Goal: Transaction & Acquisition: Download file/media

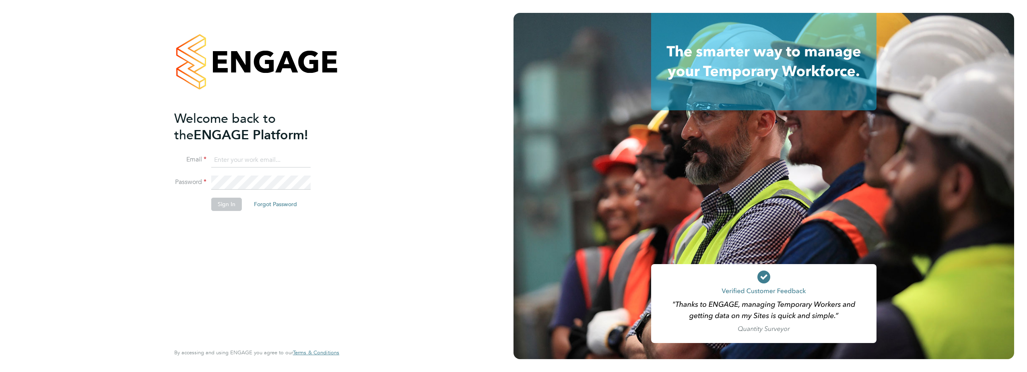
type input "[EMAIL_ADDRESS][DOMAIN_NAME]"
click at [219, 203] on button "Sign In" at bounding box center [226, 204] width 31 height 13
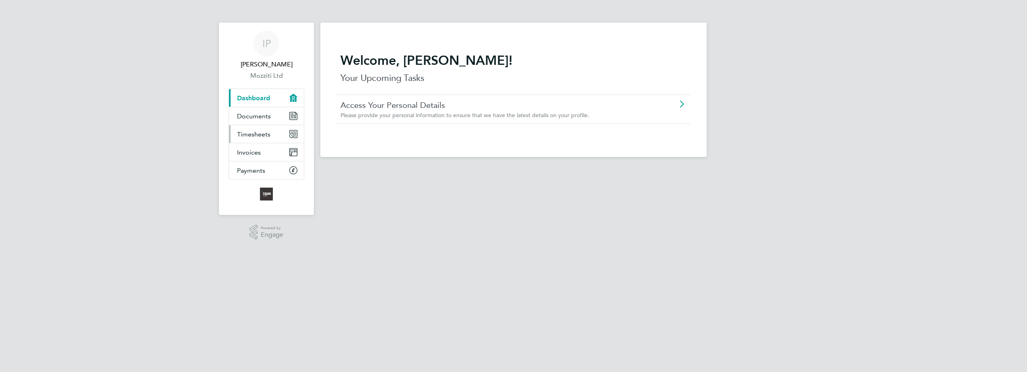
click at [259, 135] on span "Timesheets" at bounding box center [253, 134] width 33 height 8
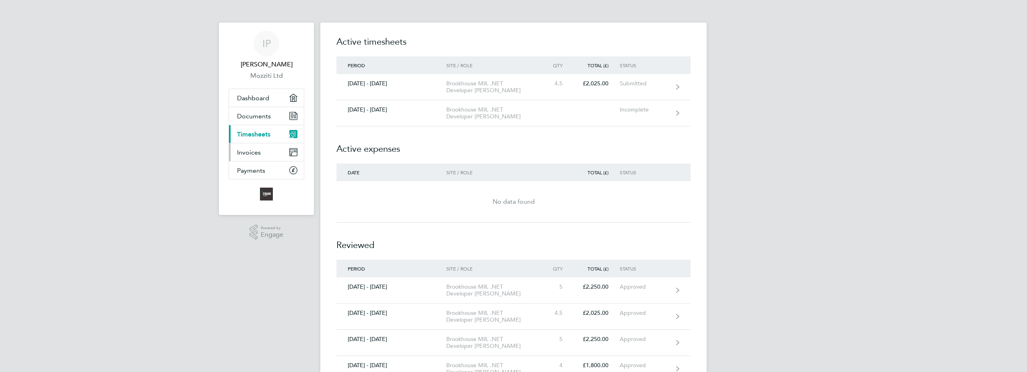
click at [252, 148] on span "Invoices" at bounding box center [249, 152] width 24 height 8
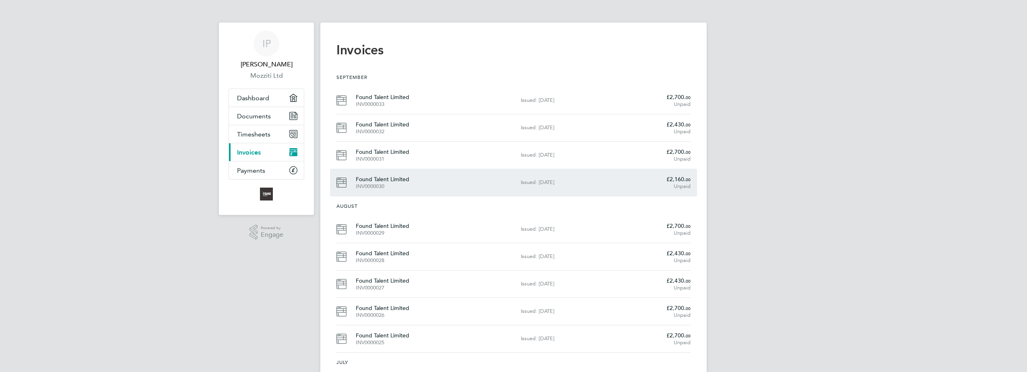
click at [365, 181] on div "Found Talent Limited INV0000030" at bounding box center [438, 182] width 165 height 14
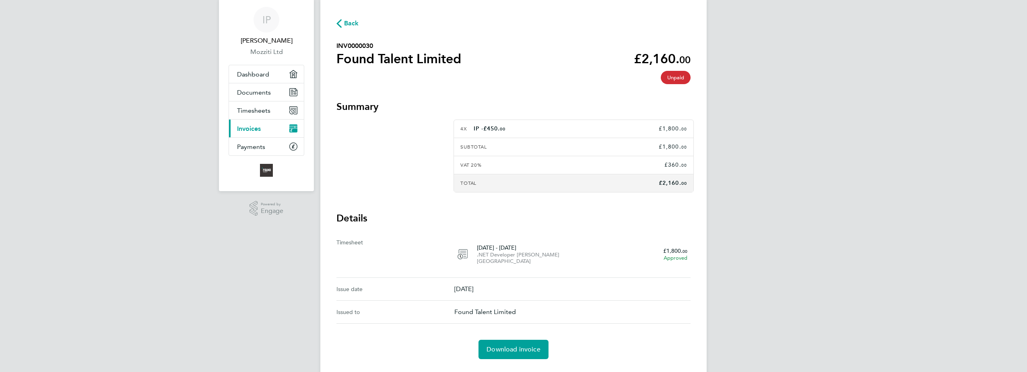
scroll to position [37, 0]
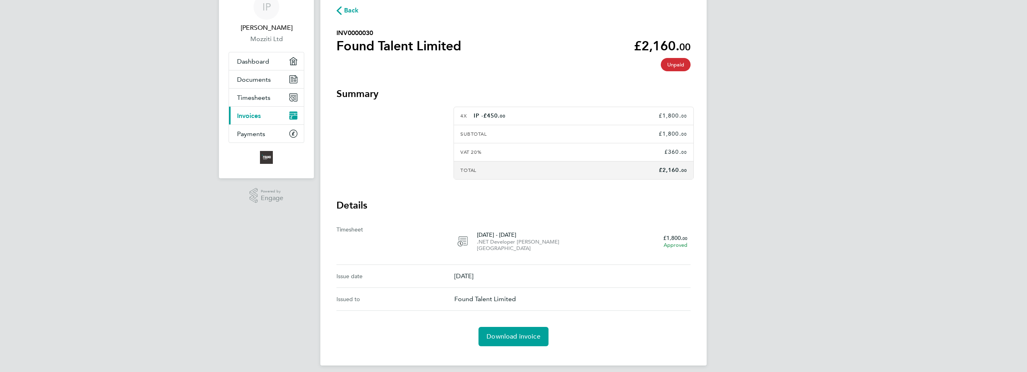
drag, startPoint x: 375, startPoint y: 33, endPoint x: 336, endPoint y: 33, distance: 39.0
click at [336, 33] on div "Back INV0000030 Found Talent Limited £2,160. 00 expense descripion placeholder …" at bounding box center [513, 175] width 386 height 379
copy h2 "INV0000030"
click at [515, 332] on span "Download invoice" at bounding box center [513, 336] width 54 height 8
click at [253, 115] on span "Invoices" at bounding box center [249, 116] width 24 height 8
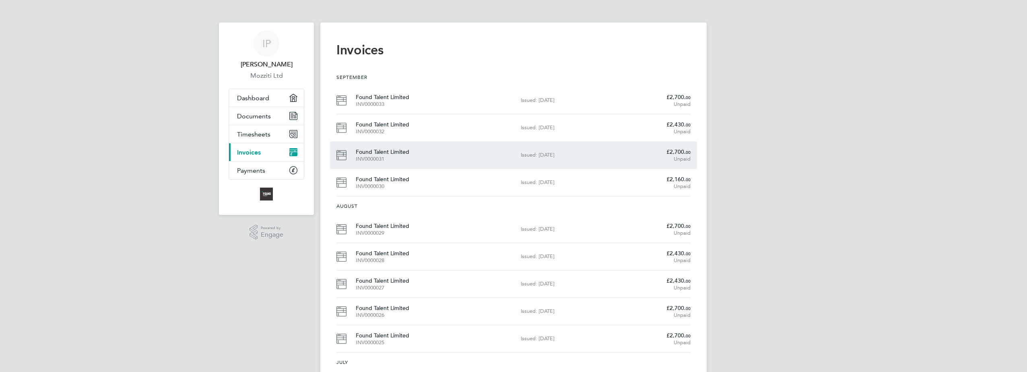
click at [371, 153] on div "Found Talent Limited INV0000031" at bounding box center [438, 155] width 165 height 14
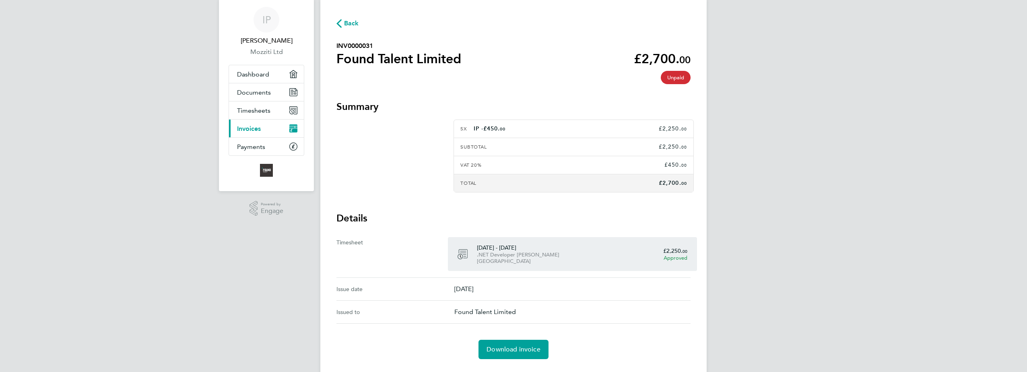
scroll to position [37, 0]
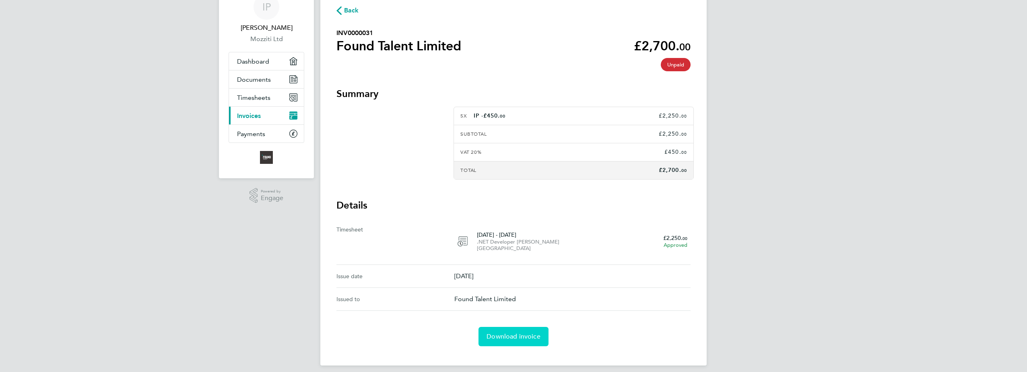
click at [519, 332] on span "Download invoice" at bounding box center [513, 336] width 54 height 8
click at [252, 115] on span "Invoices" at bounding box center [249, 116] width 24 height 8
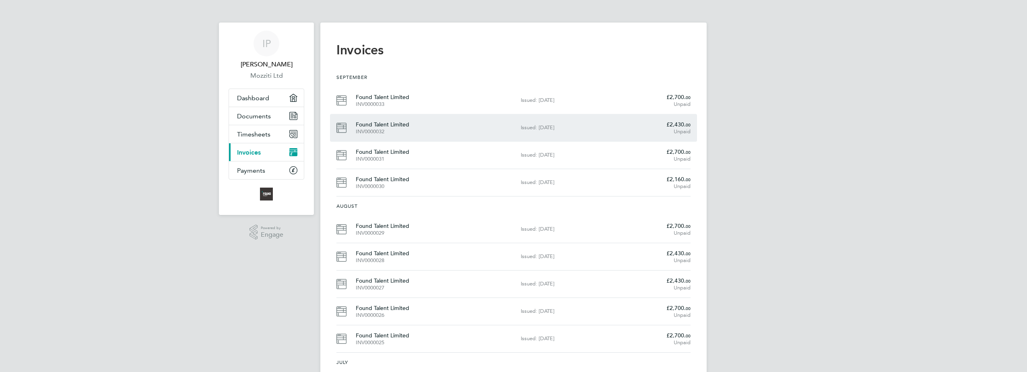
click at [379, 127] on div "Found Talent Limited INV0000032" at bounding box center [438, 127] width 165 height 14
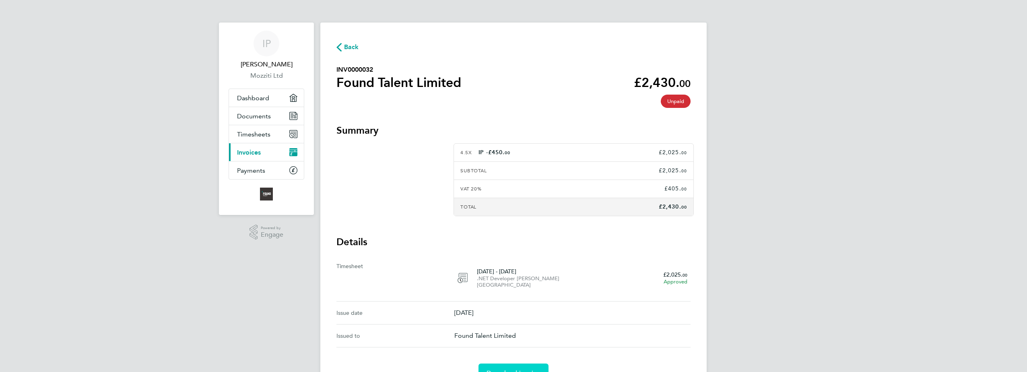
click at [522, 369] on span "Download invoice" at bounding box center [513, 373] width 54 height 8
click at [259, 153] on span "Invoices" at bounding box center [249, 152] width 24 height 8
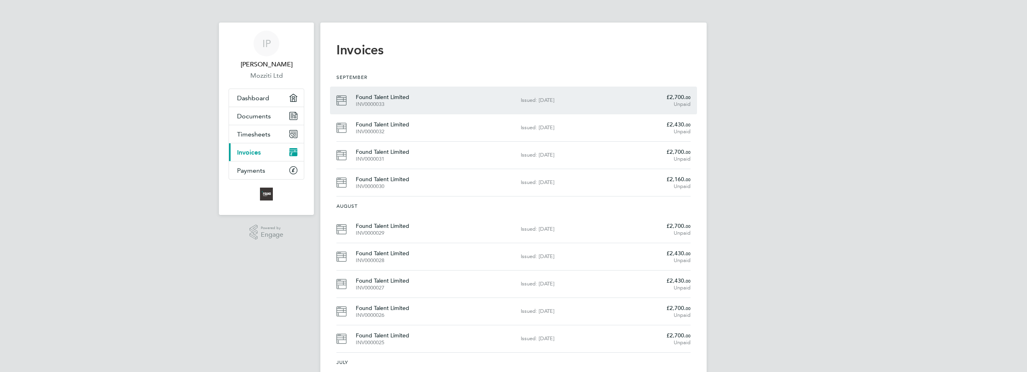
click at [380, 104] on div "INV0000033" at bounding box center [435, 104] width 159 height 6
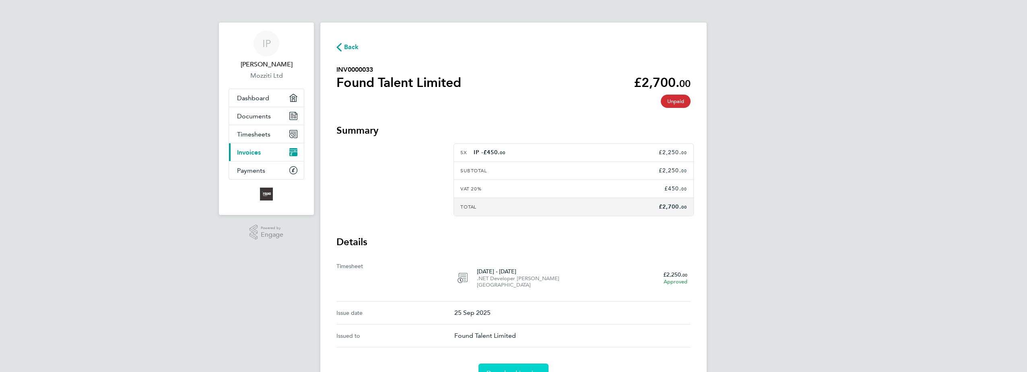
click at [526, 369] on span "Download invoice" at bounding box center [513, 373] width 54 height 8
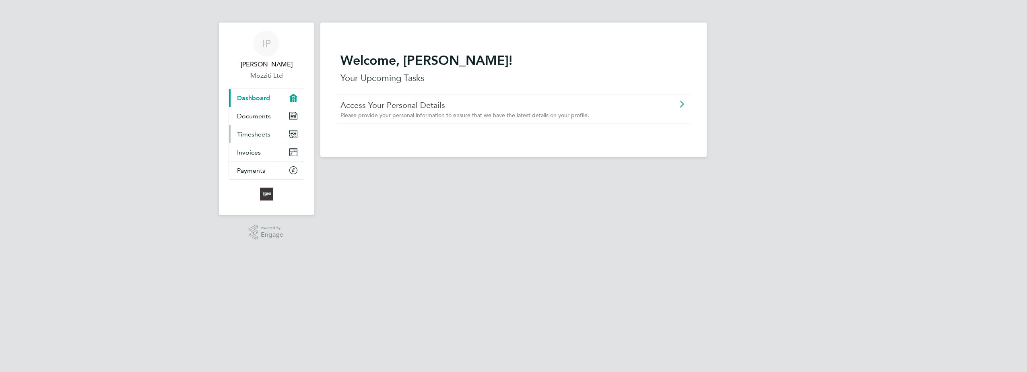
click at [253, 134] on span "Timesheets" at bounding box center [253, 134] width 33 height 8
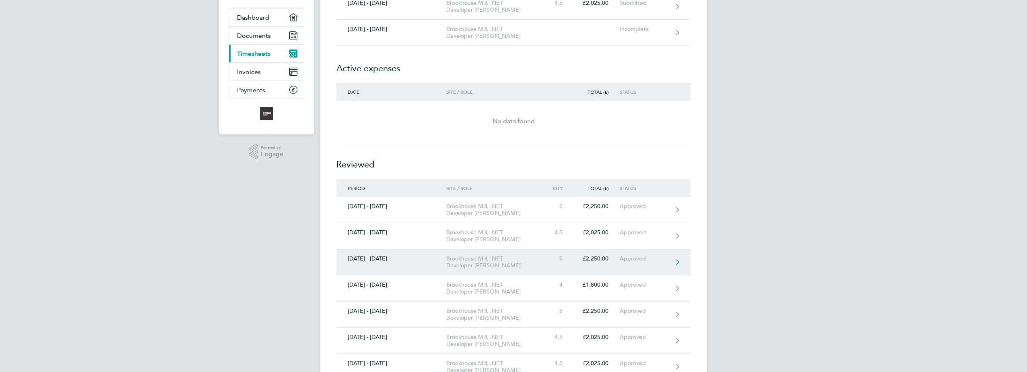
scroll to position [40, 0]
